Goal: Check status: Check status

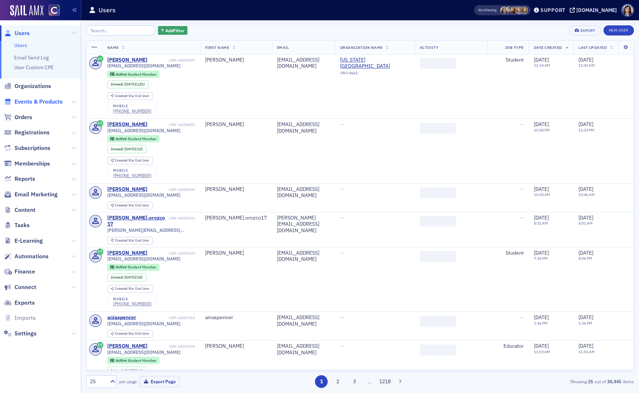
click at [48, 100] on span "Events & Products" at bounding box center [39, 102] width 48 height 8
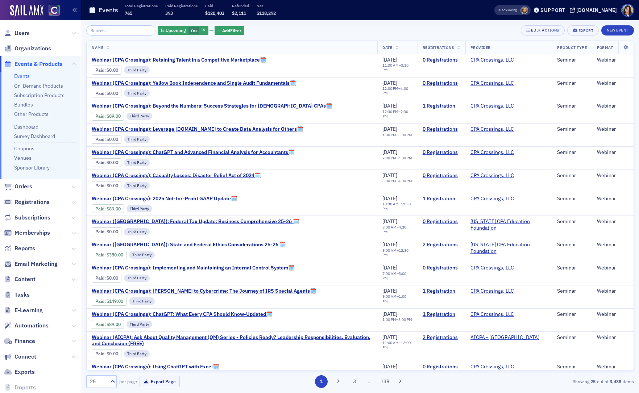
click at [107, 29] on input "search" at bounding box center [120, 30] width 69 height 10
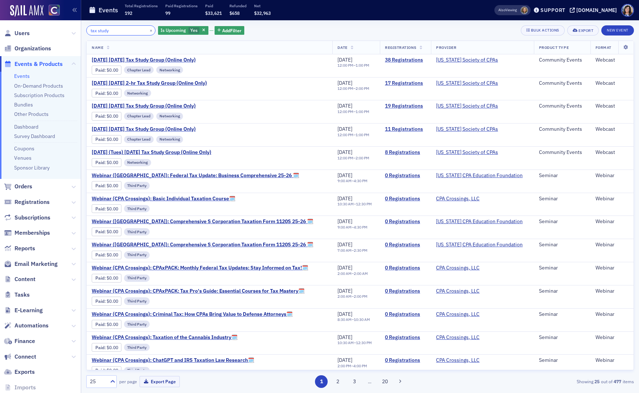
drag, startPoint x: 123, startPoint y: 33, endPoint x: 42, endPoint y: 25, distance: 81.2
click at [42, 25] on div "Users Organizations Events & Products Events On-Demand Products Subscription Pr…" at bounding box center [319, 196] width 639 height 393
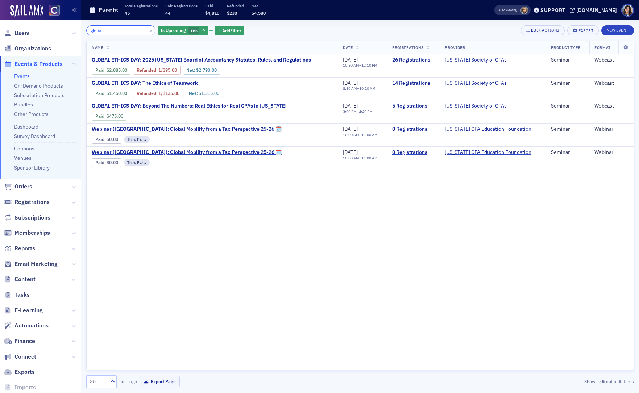
type input "global"
drag, startPoint x: 141, startPoint y: 31, endPoint x: 129, endPoint y: 32, distance: 11.3
click at [148, 31] on button "×" at bounding box center [151, 30] width 7 height 7
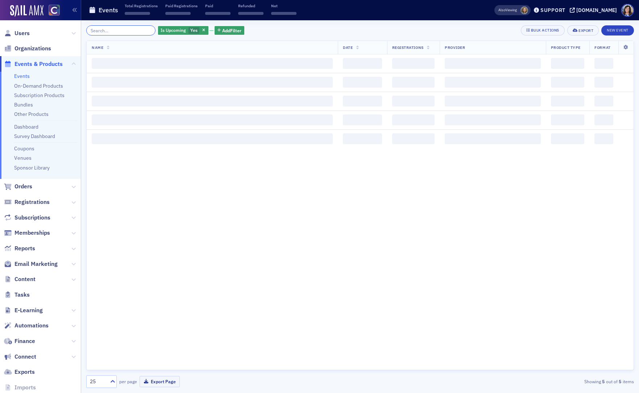
click at [127, 31] on input "search" at bounding box center [120, 30] width 69 height 10
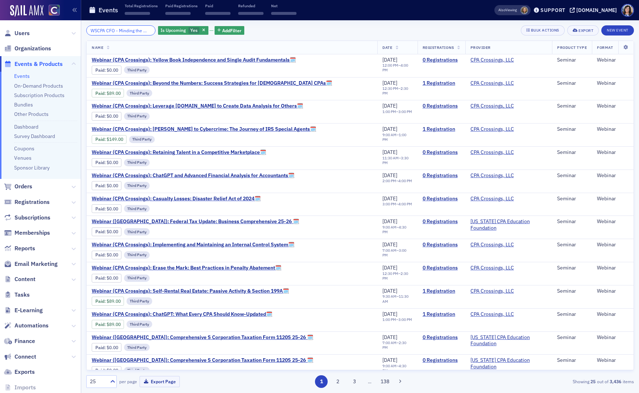
scroll to position [0, 16]
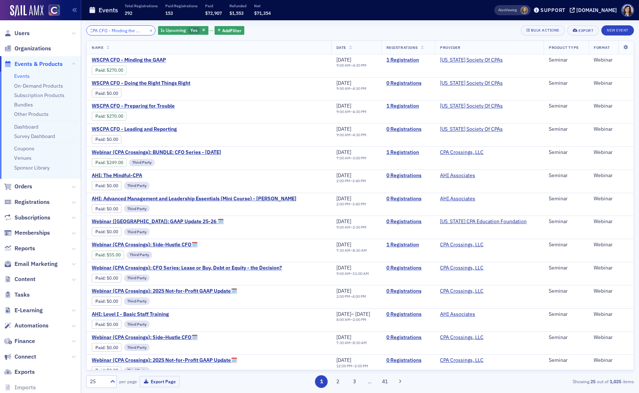
type input "WSCPA CFO - Minding the GAAP"
click at [148, 31] on button "×" at bounding box center [151, 30] width 7 height 7
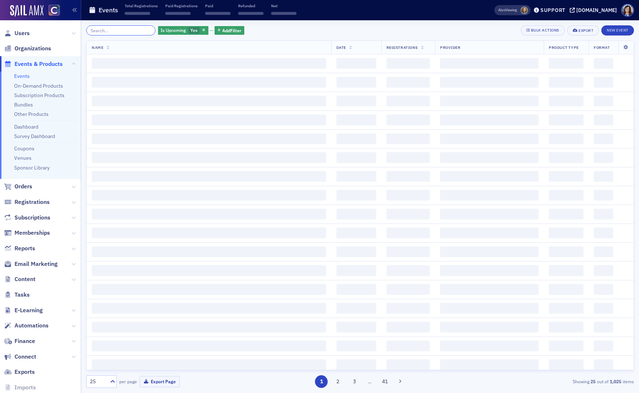
click at [126, 32] on input "search" at bounding box center [120, 30] width 69 height 10
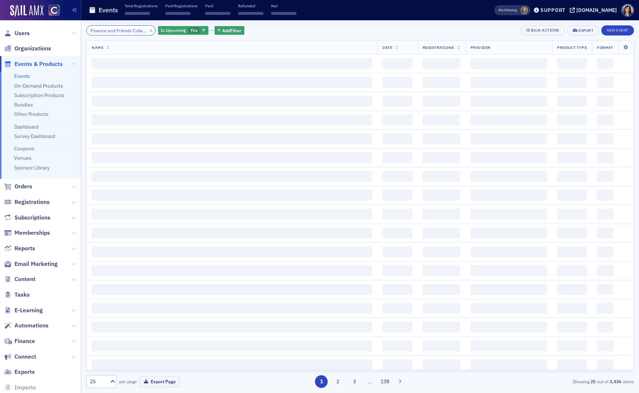
scroll to position [0, 84]
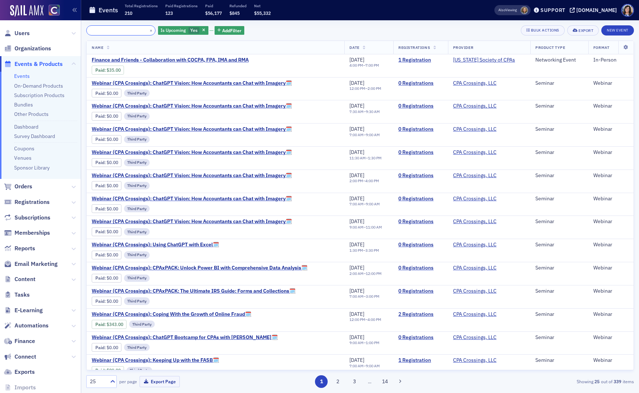
type input "Finance and Friends Collaboration with COCPA, FPA, IMA and RMA"
click at [412, 59] on link "1 Registration" at bounding box center [420, 60] width 45 height 7
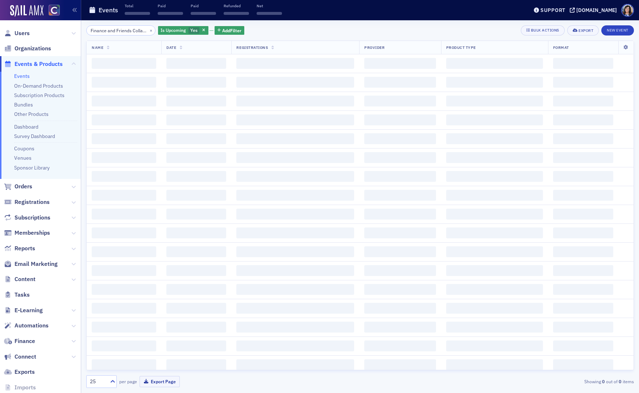
scroll to position [0, 84]
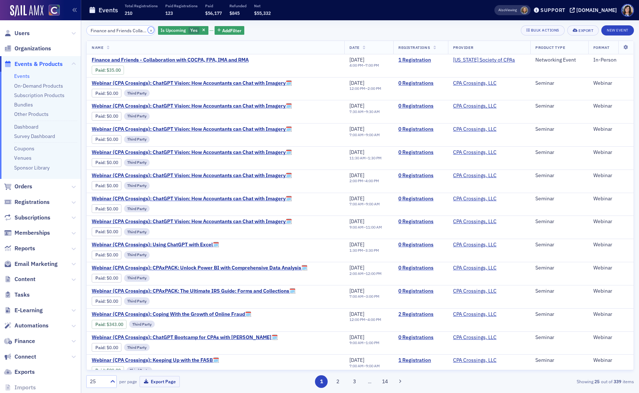
drag, startPoint x: 141, startPoint y: 31, endPoint x: 126, endPoint y: 31, distance: 14.5
click at [148, 31] on button "×" at bounding box center [151, 30] width 7 height 7
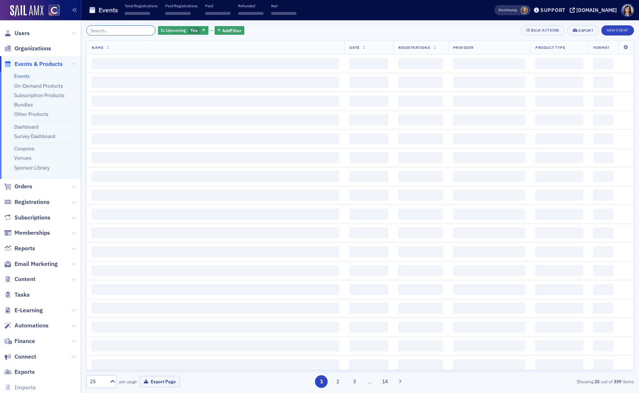
click at [125, 30] on input "search" at bounding box center [120, 30] width 69 height 10
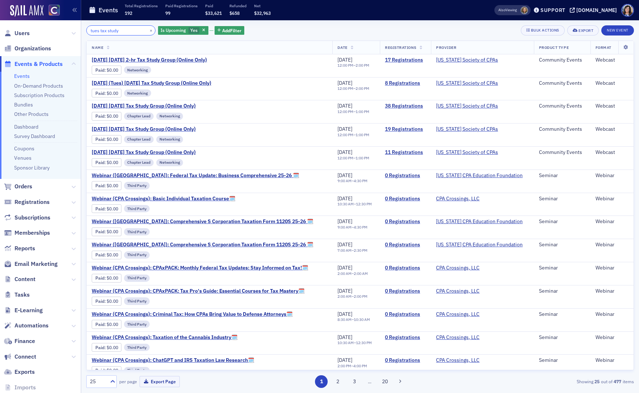
type input "tues tax study"
click at [148, 29] on button "×" at bounding box center [151, 30] width 7 height 7
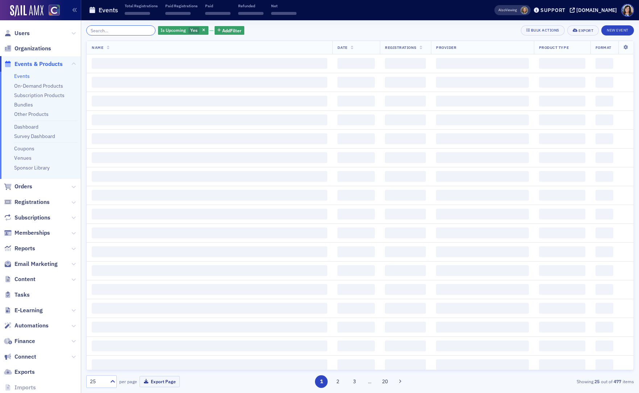
click at [124, 30] on input "search" at bounding box center [120, 30] width 69 height 10
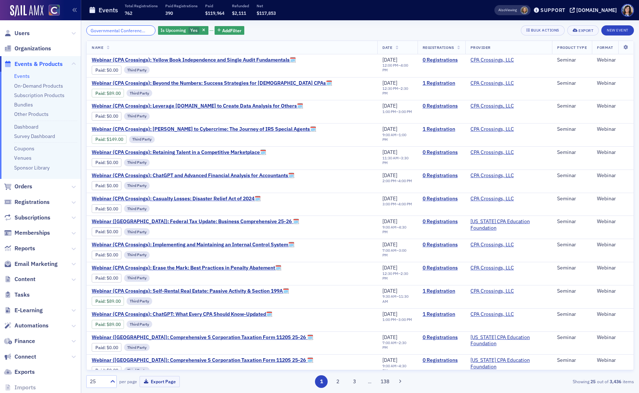
scroll to position [0, 21]
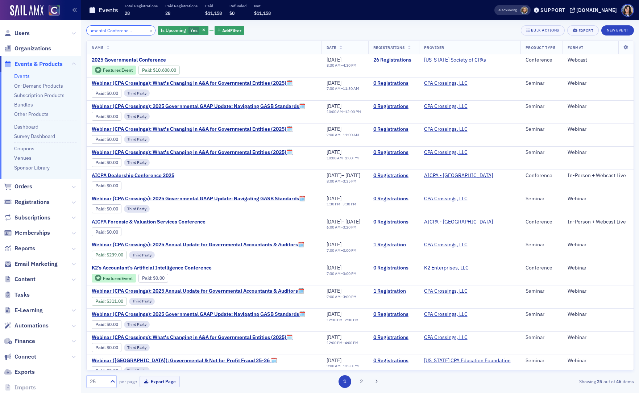
type input "Governmental Conference (virtual)"
click at [236, 70] on link "Event Page" at bounding box center [228, 69] width 28 height 5
click at [148, 31] on button "×" at bounding box center [151, 30] width 7 height 7
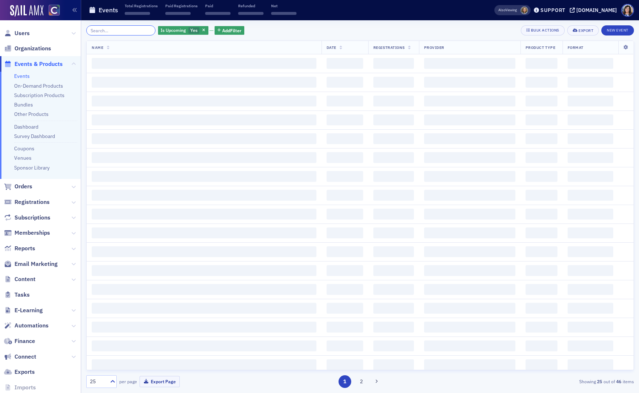
click at [119, 31] on input "search" at bounding box center [120, 30] width 69 height 10
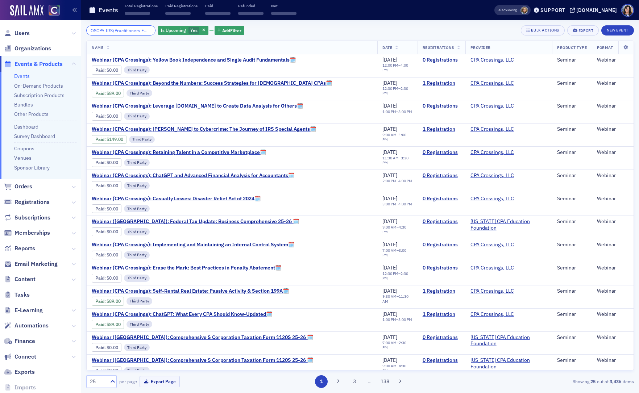
scroll to position [0, 36]
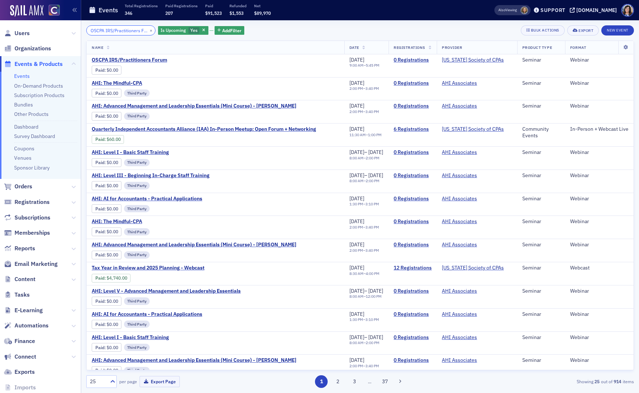
type input "OSCPA IRS/Practitioners Forum - Webcast"
click at [148, 32] on button "×" at bounding box center [151, 30] width 7 height 7
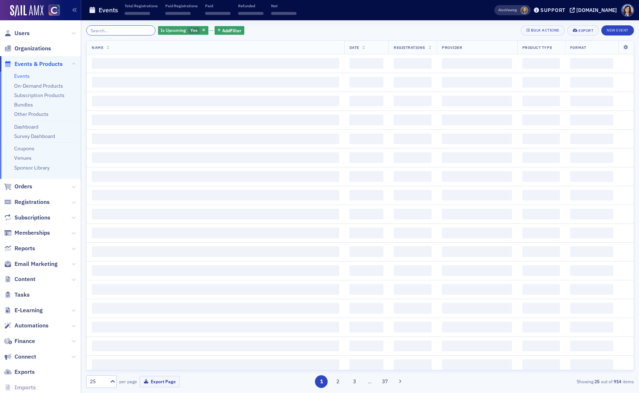
click at [128, 29] on input "search" at bounding box center [120, 30] width 69 height 10
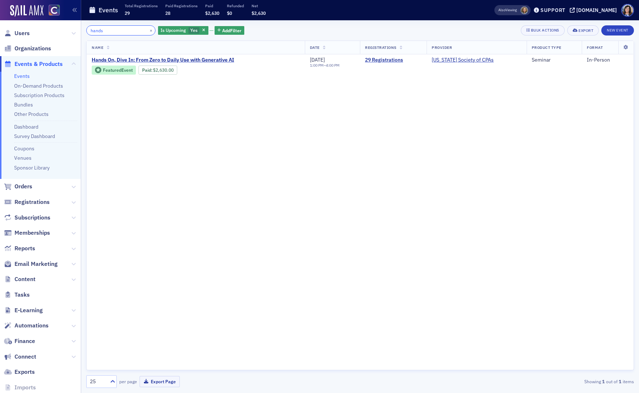
type input "hands"
click at [206, 60] on span "Hands On, Dive In: From Zero to Daily Use with Generative AI" at bounding box center [163, 60] width 142 height 7
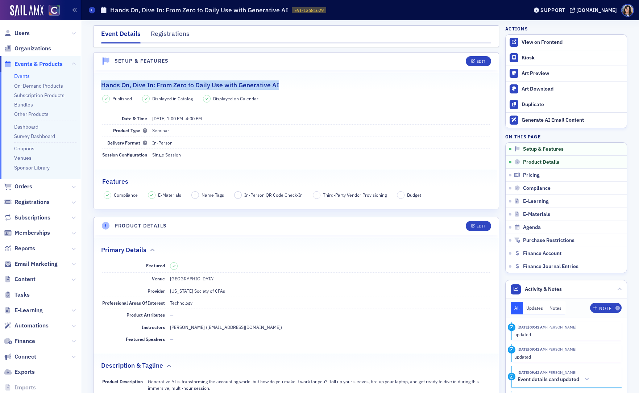
drag, startPoint x: 288, startPoint y: 84, endPoint x: 101, endPoint y: 88, distance: 186.8
click at [101, 88] on div "Hands On, Dive In: From Zero to Daily Use with Generative AI" at bounding box center [296, 81] width 390 height 17
copy h2 "Hands On, Dive In: From Zero to Daily Use with Generative AI"
click at [539, 41] on div "View on Frontend" at bounding box center [573, 42] width 102 height 7
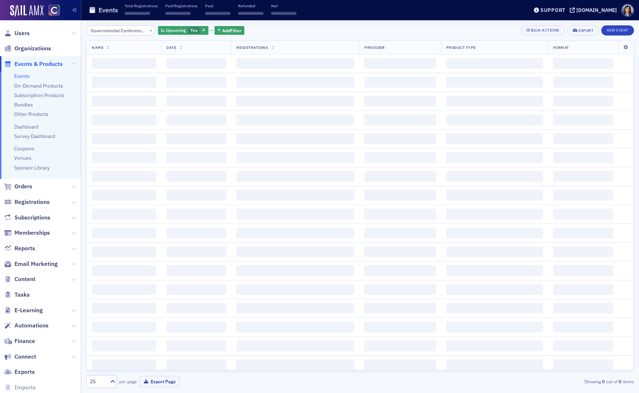
scroll to position [0, 21]
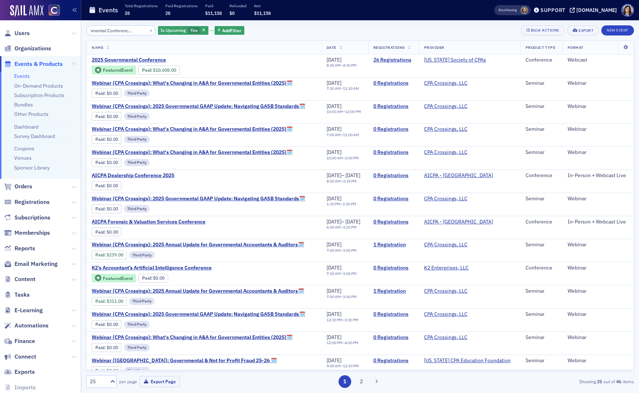
click at [103, 28] on input "Governmental Conference (virtual)" at bounding box center [120, 30] width 69 height 10
click at [102, 30] on input "Governmental Conference (virtual)" at bounding box center [120, 30] width 69 height 10
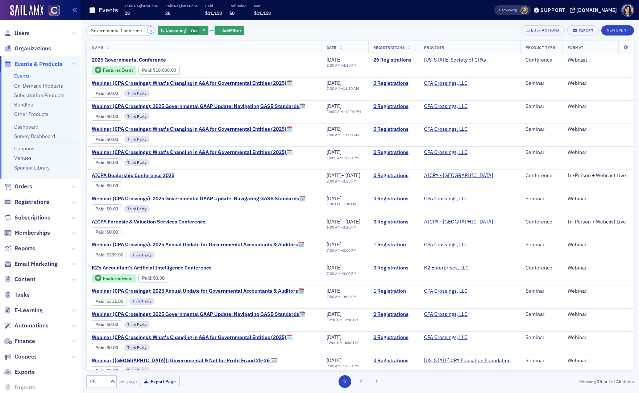
click at [148, 32] on button "×" at bounding box center [151, 30] width 7 height 7
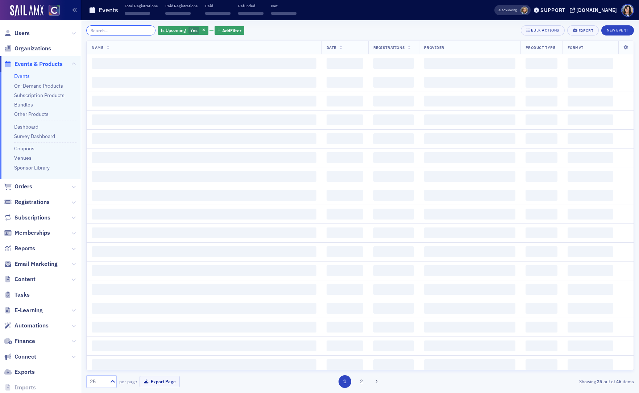
click at [115, 31] on input "search" at bounding box center [120, 30] width 69 height 10
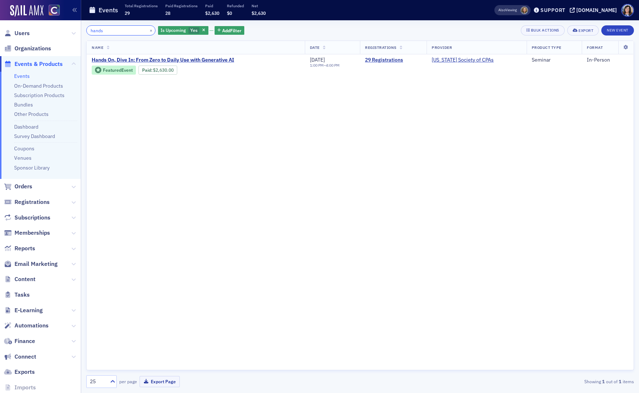
type input "hands"
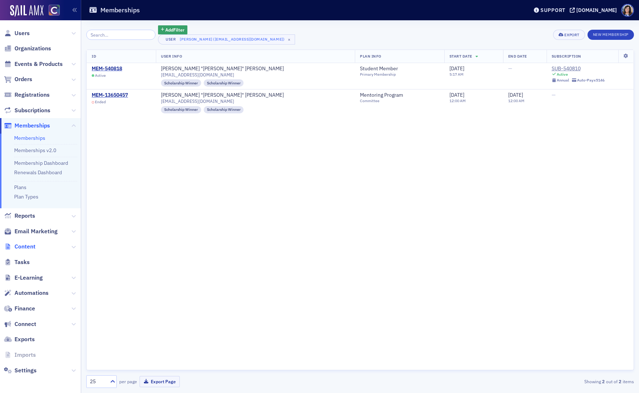
click at [31, 245] on span "Content" at bounding box center [25, 247] width 21 height 8
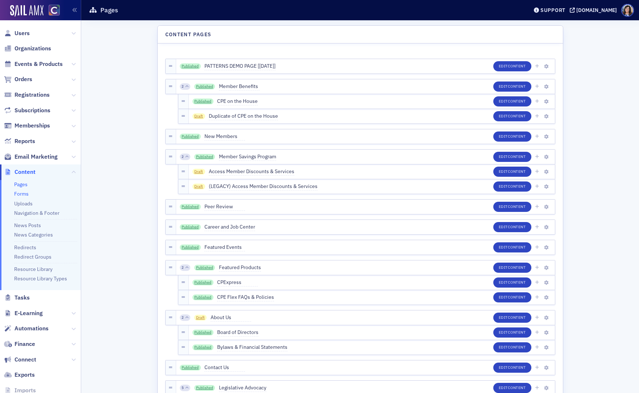
click at [22, 195] on link "Forms" at bounding box center [21, 194] width 15 height 7
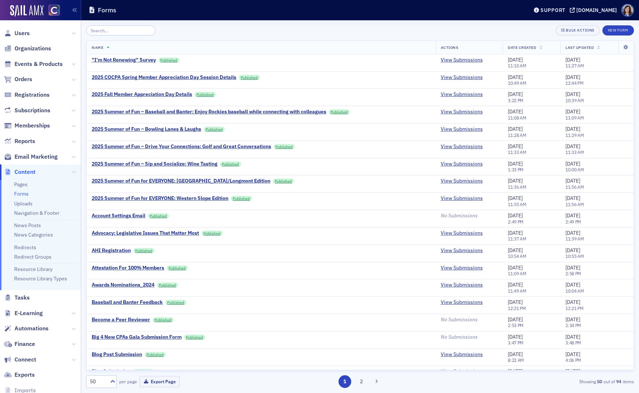
click at [113, 32] on input "search" at bounding box center [120, 30] width 69 height 10
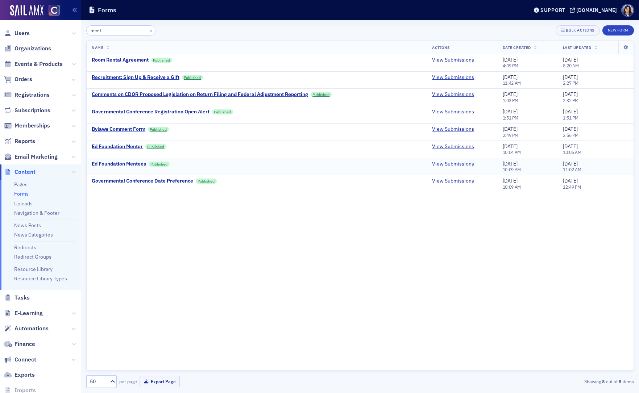
type input "ment"
click at [454, 164] on link "View Submissions" at bounding box center [453, 164] width 42 height 7
click at [448, 146] on link "View Submissions" at bounding box center [453, 147] width 42 height 7
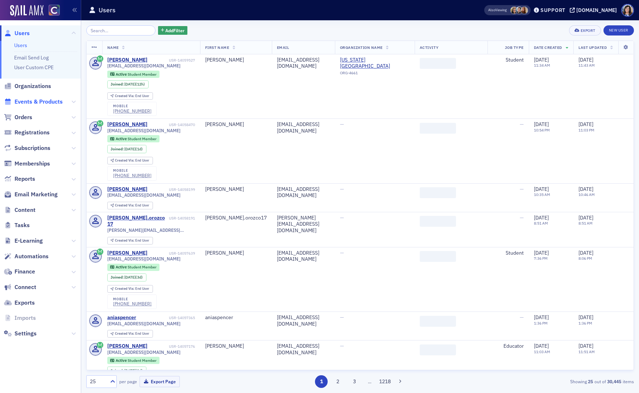
click at [46, 102] on span "Events & Products" at bounding box center [39, 102] width 48 height 8
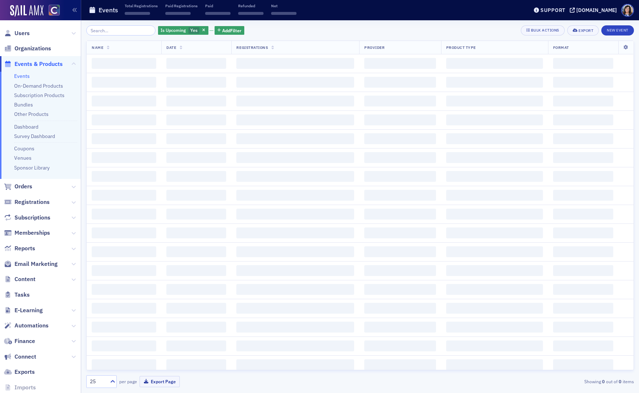
click at [119, 33] on input "search" at bounding box center [120, 30] width 69 height 10
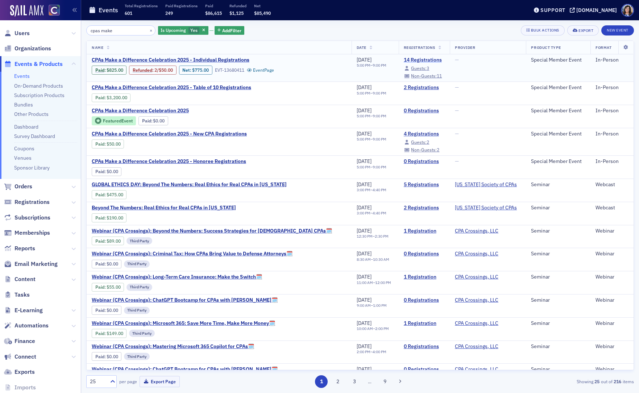
type input "cpas make"
click at [404, 58] on link "14 Registrations" at bounding box center [424, 60] width 41 height 7
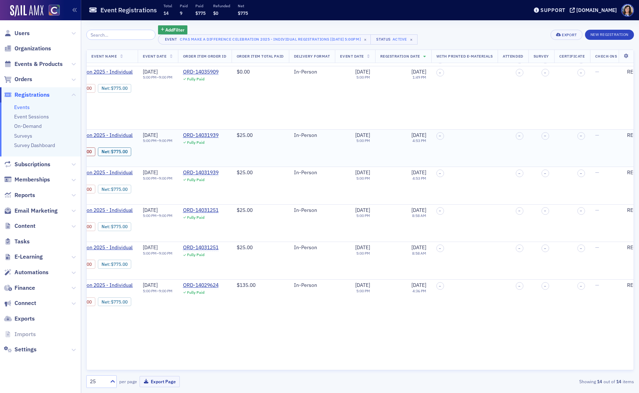
scroll to position [0, 595]
